Goal: Check status

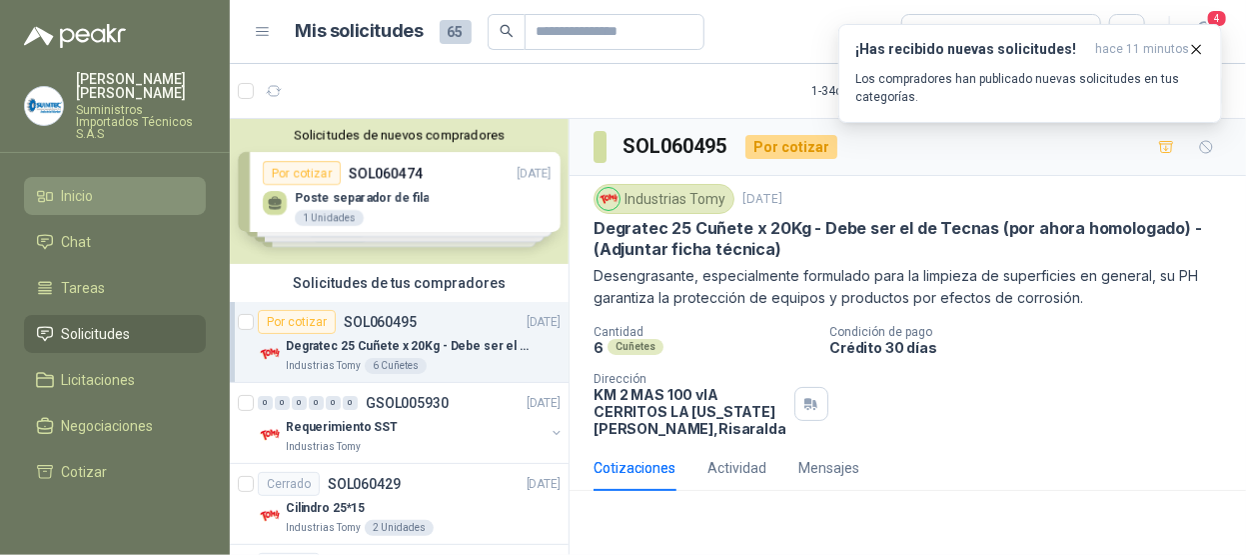
click at [100, 185] on li "Inicio" at bounding box center [115, 196] width 158 height 22
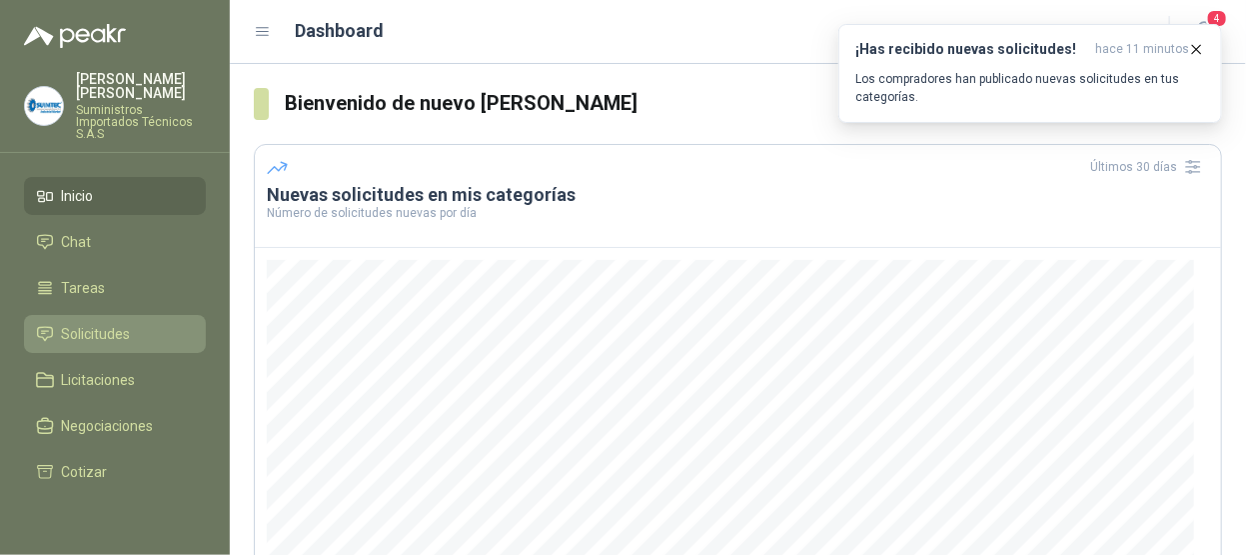
click at [149, 323] on li "Solicitudes" at bounding box center [115, 334] width 158 height 22
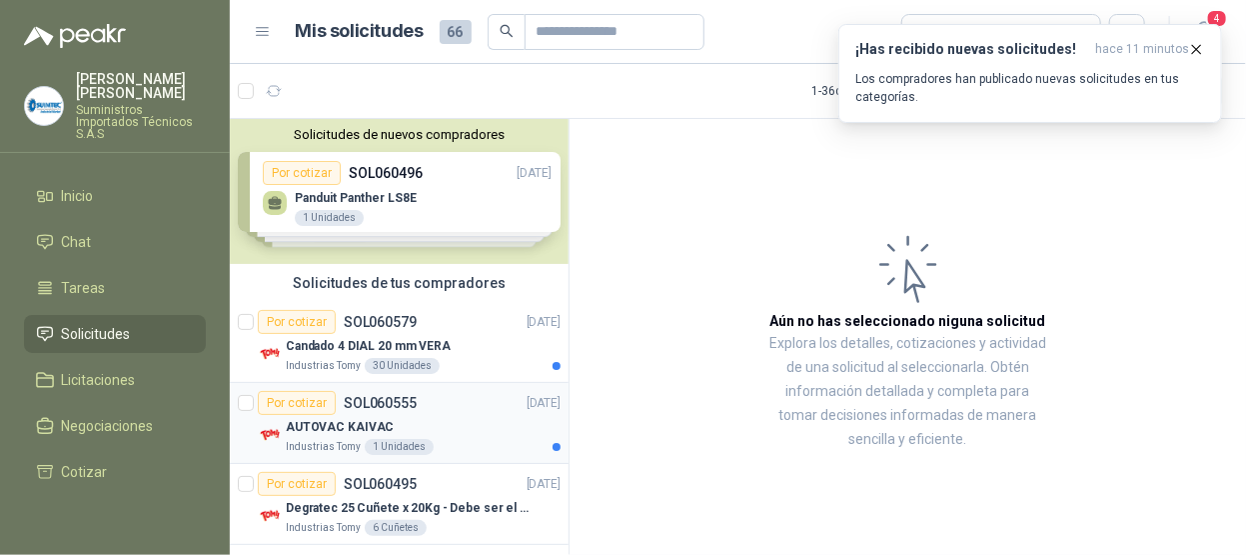
scroll to position [100, 0]
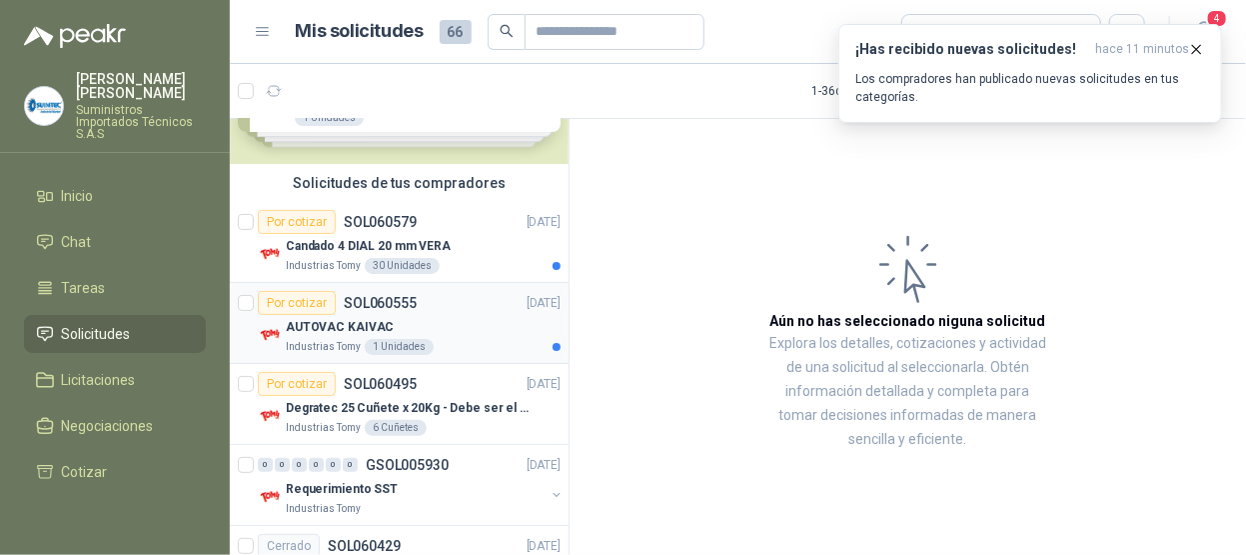
click at [470, 321] on div "AUTOVAC KAIVAC" at bounding box center [423, 327] width 275 height 24
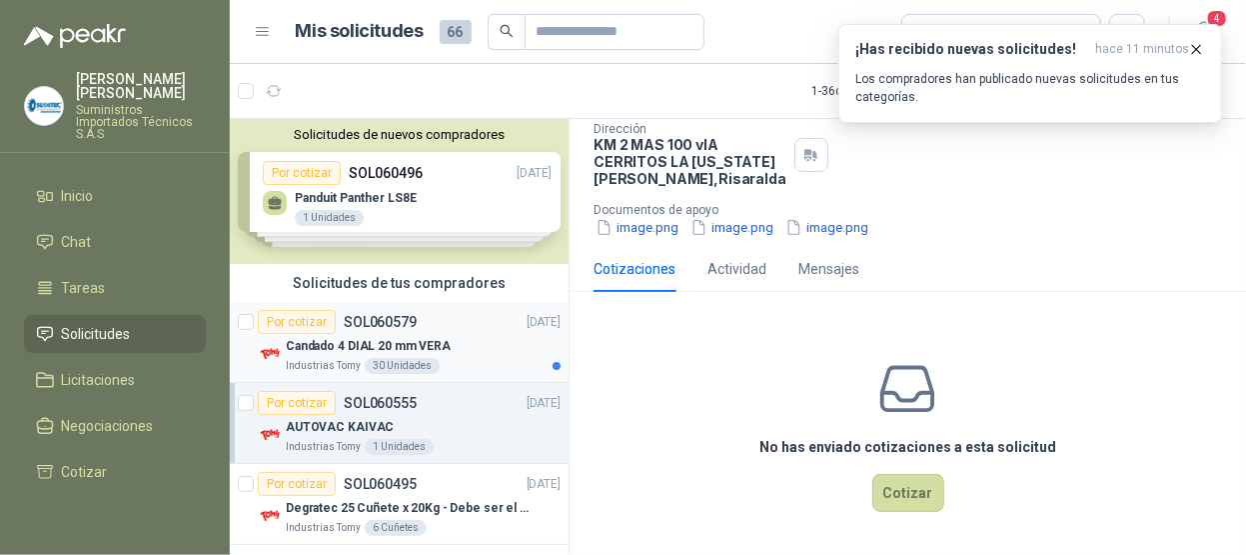
click at [493, 340] on div "Candado 4 DIAL 20 mm VERA" at bounding box center [423, 346] width 275 height 24
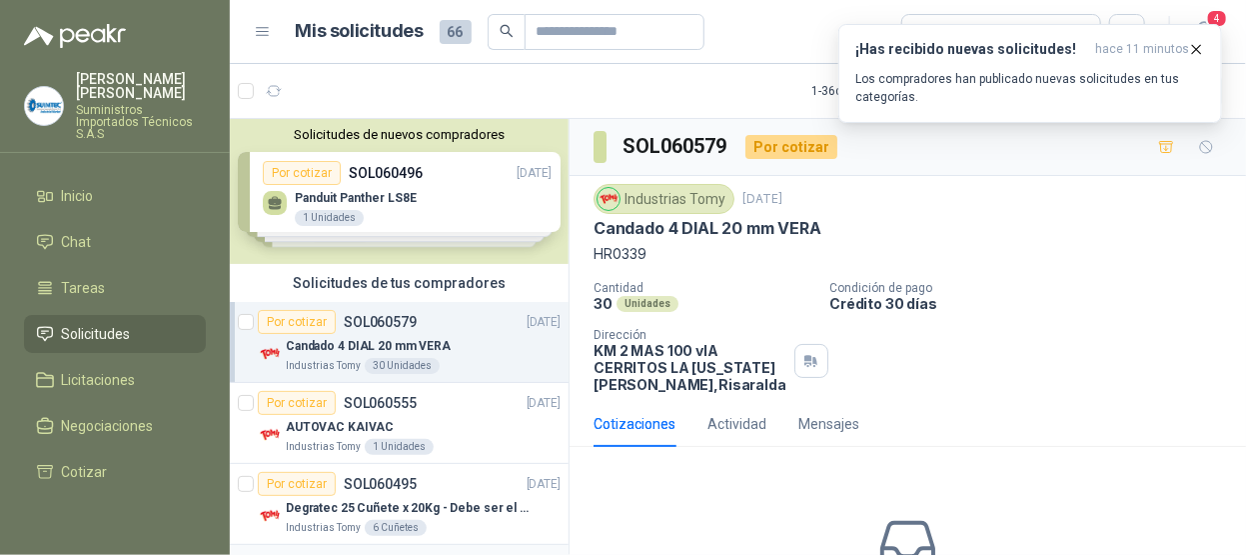
click at [329, 553] on div "0 0 0 0 0 0 GSOL005930 [DATE]" at bounding box center [411, 565] width 307 height 24
